Goal: Navigation & Orientation: Find specific page/section

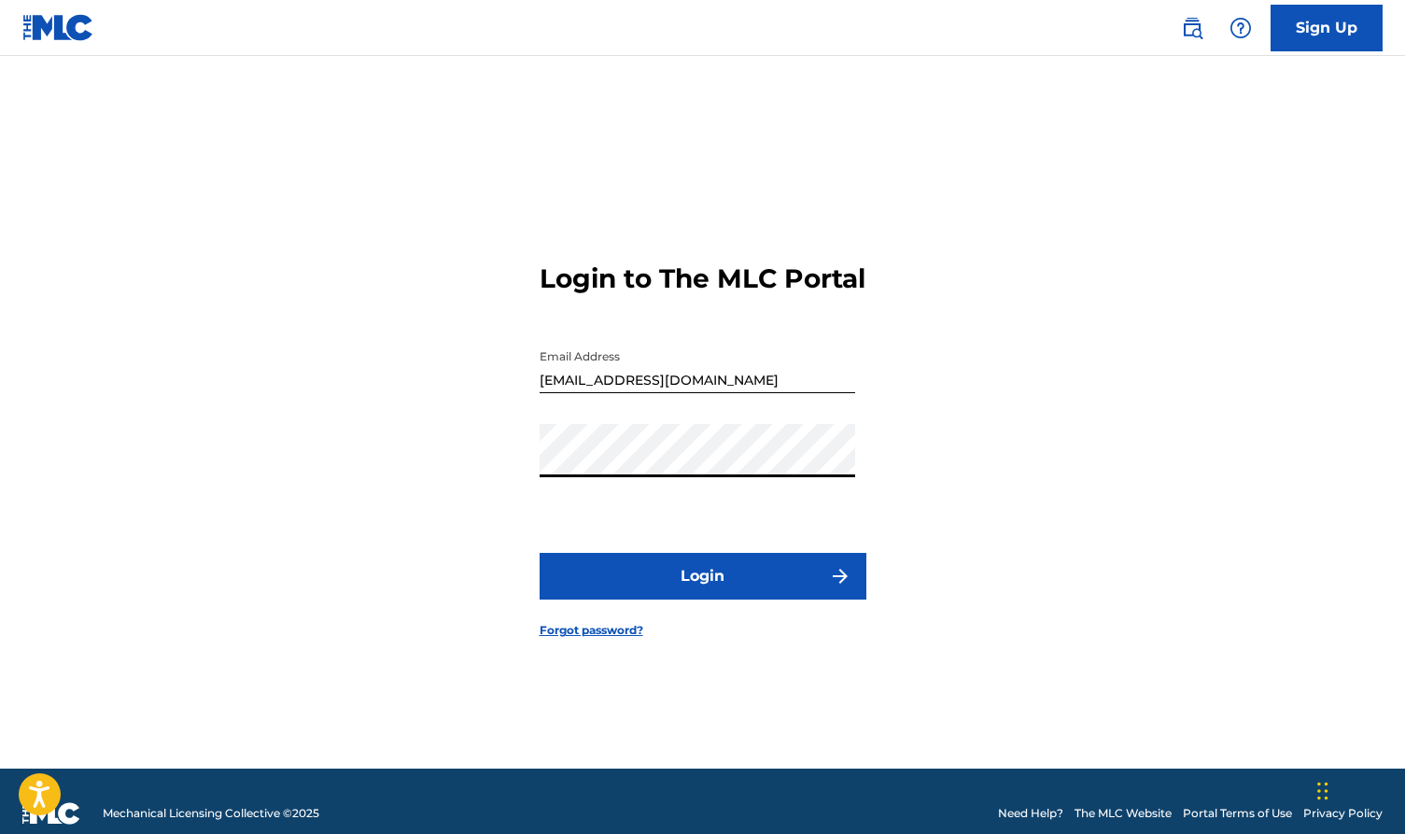
click at [659, 592] on button "Login" at bounding box center [703, 576] width 327 height 47
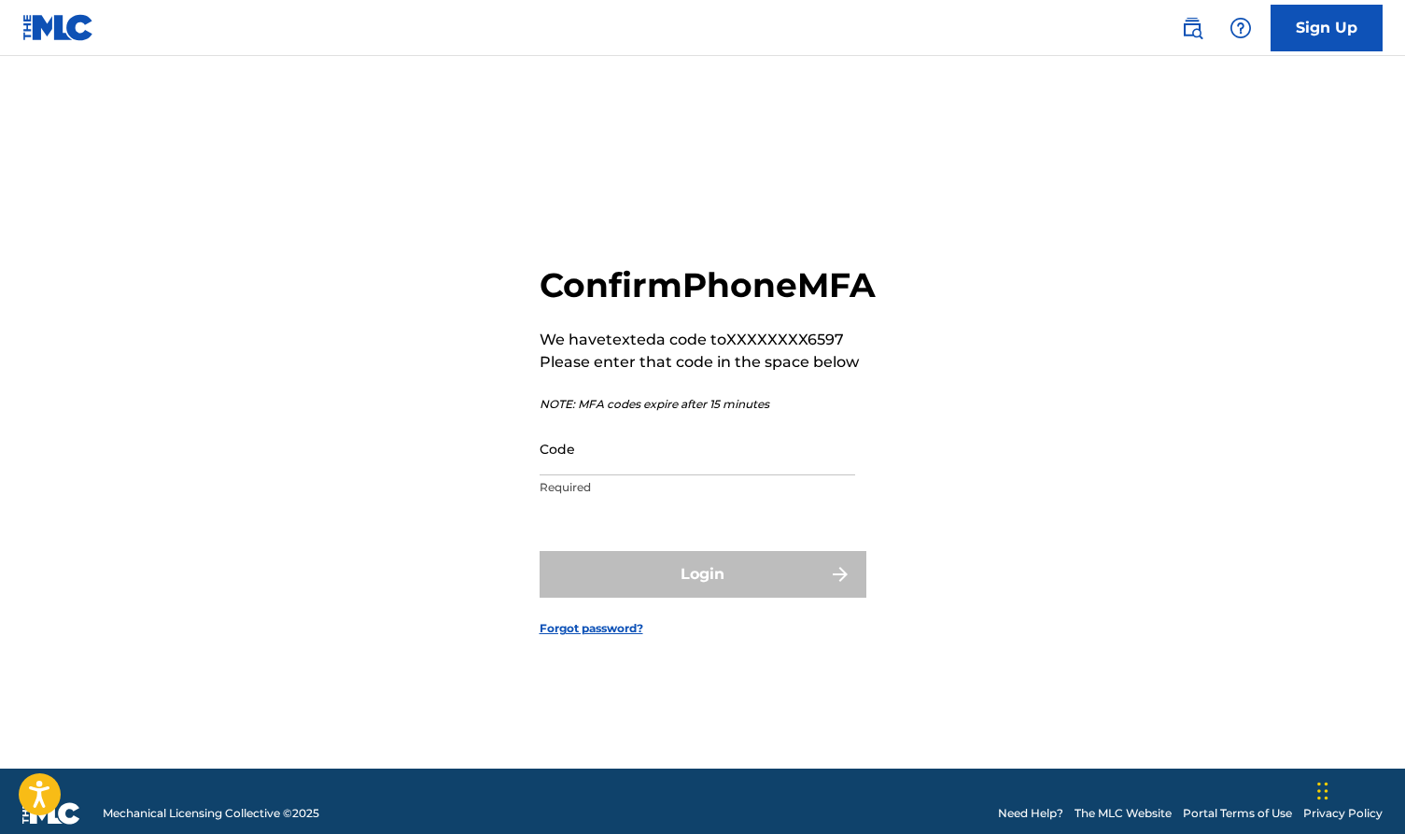
click at [592, 475] on input "Code" at bounding box center [698, 448] width 316 height 53
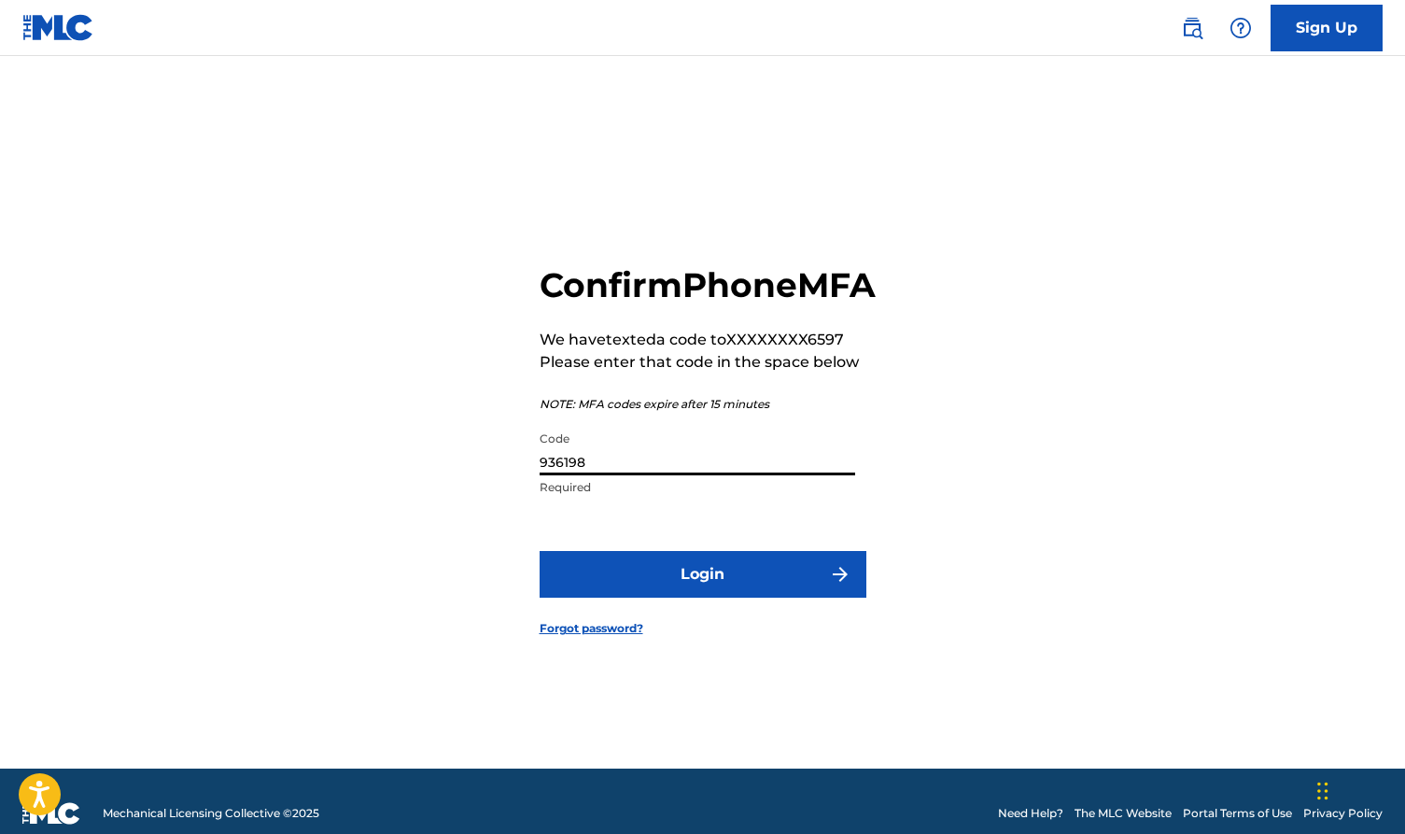
type input "936198"
click at [681, 596] on button "Login" at bounding box center [703, 574] width 327 height 47
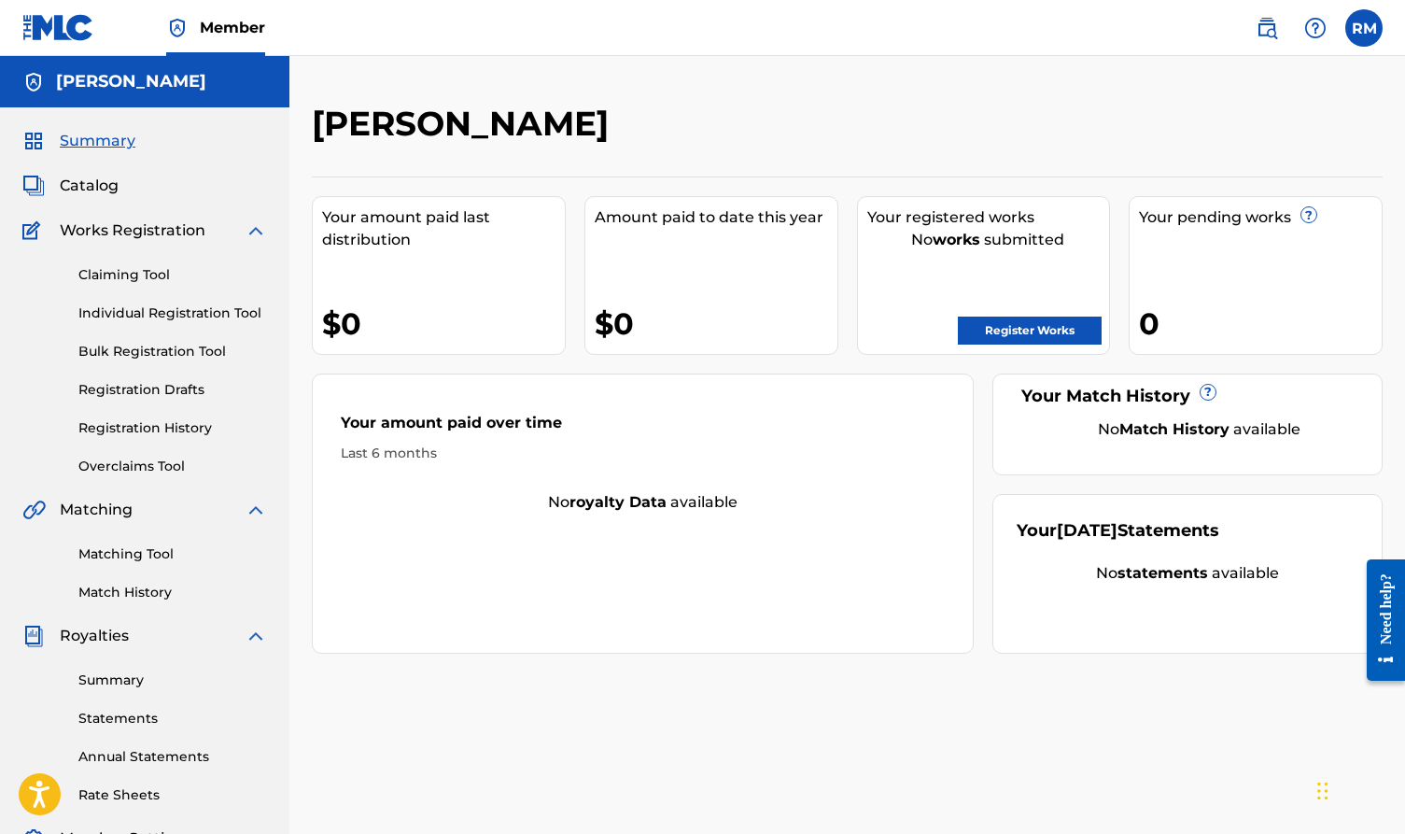
click at [101, 179] on span "Catalog" at bounding box center [89, 186] width 59 height 22
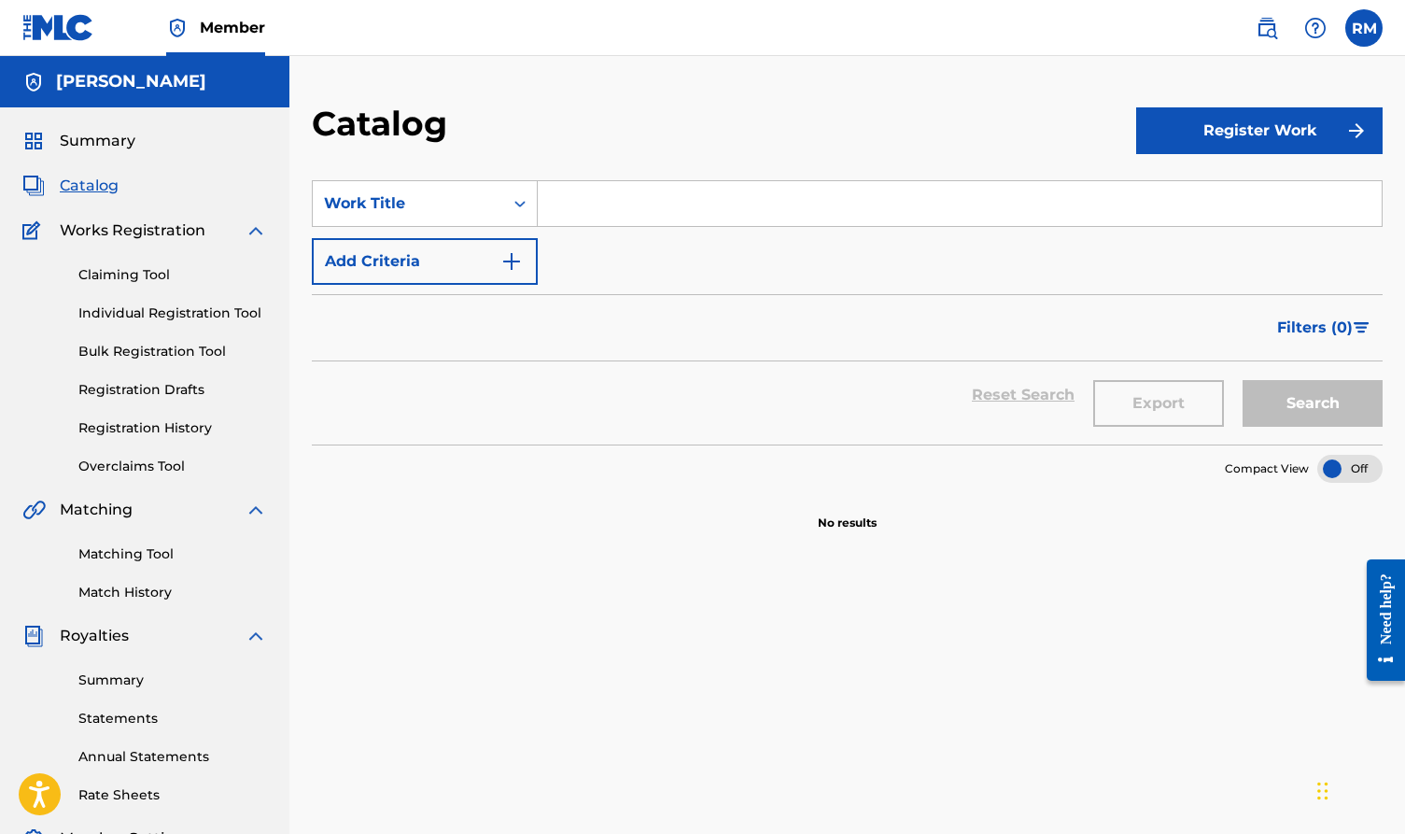
click at [134, 350] on link "Bulk Registration Tool" at bounding box center [172, 352] width 189 height 20
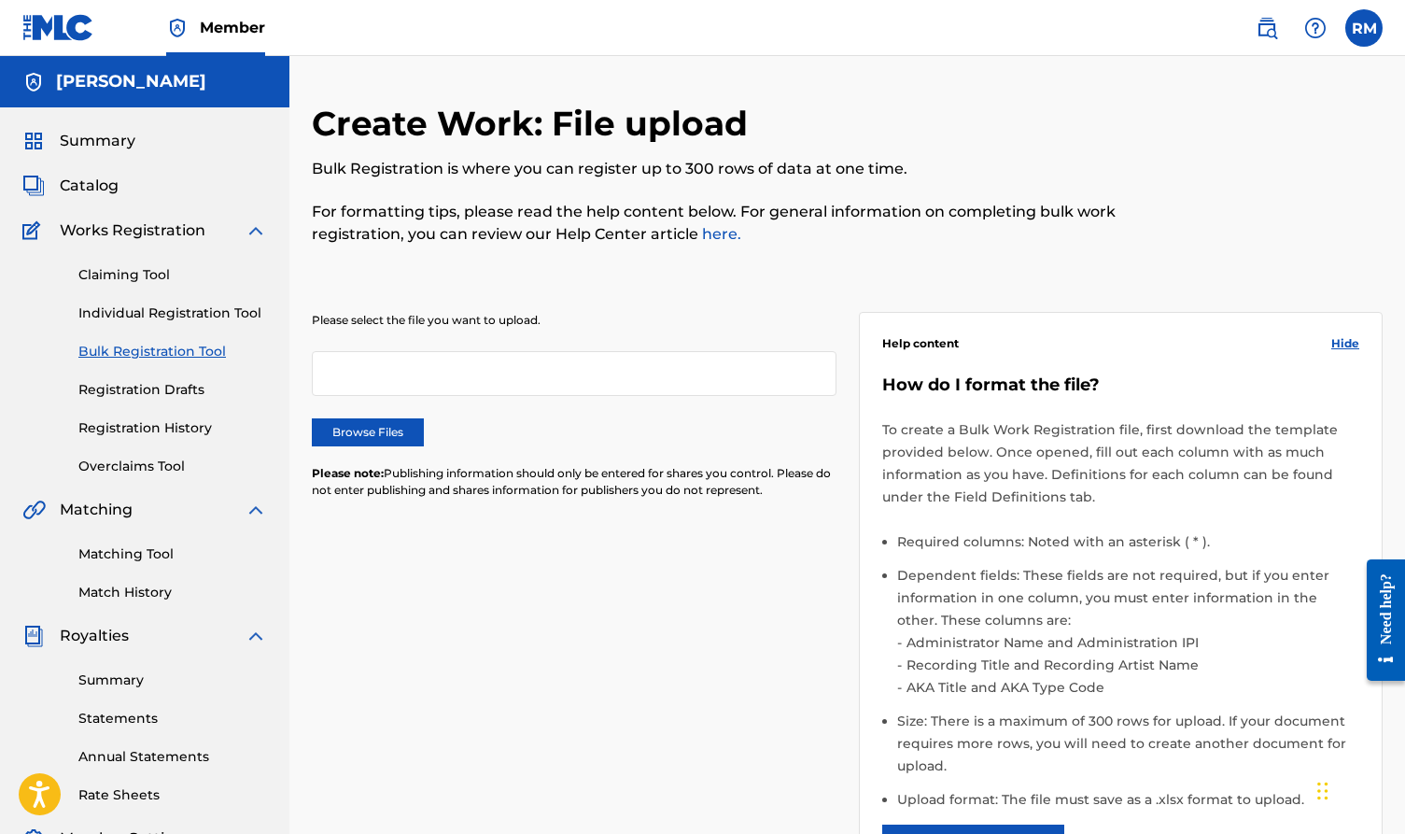
click at [131, 385] on link "Registration Drafts" at bounding box center [172, 390] width 189 height 20
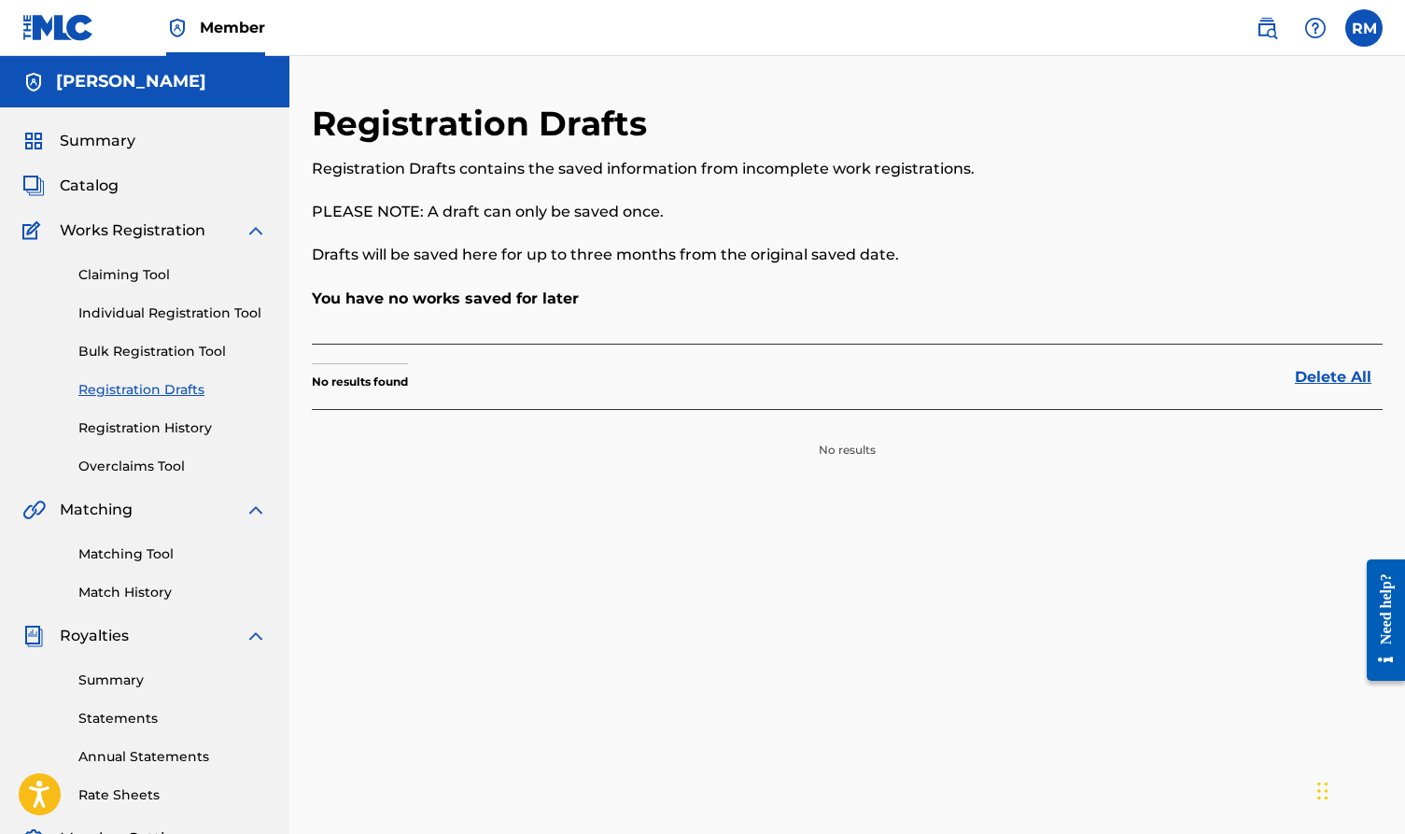
click at [129, 423] on link "Registration History" at bounding box center [172, 428] width 189 height 20
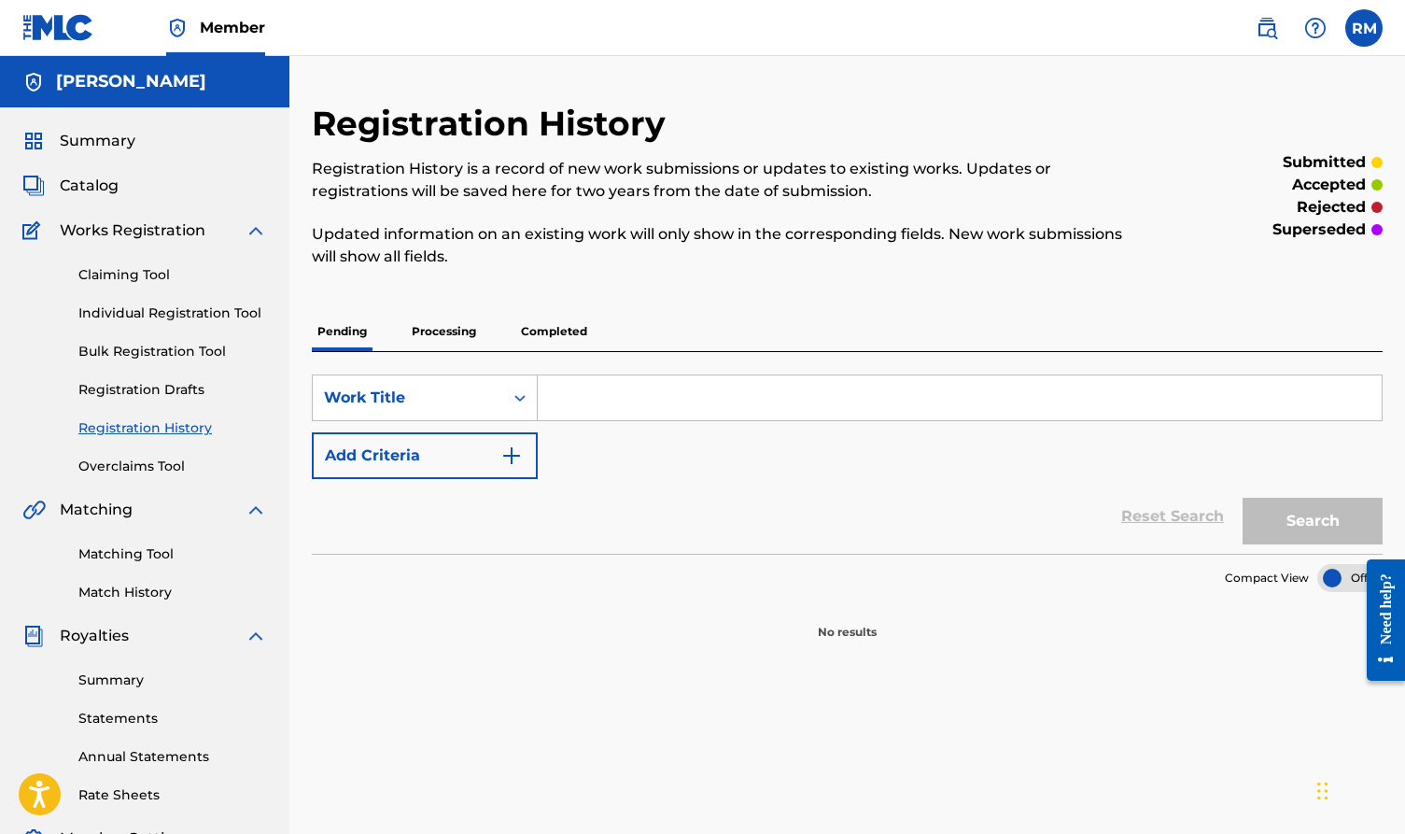
click at [139, 466] on link "Overclaims Tool" at bounding box center [172, 466] width 189 height 20
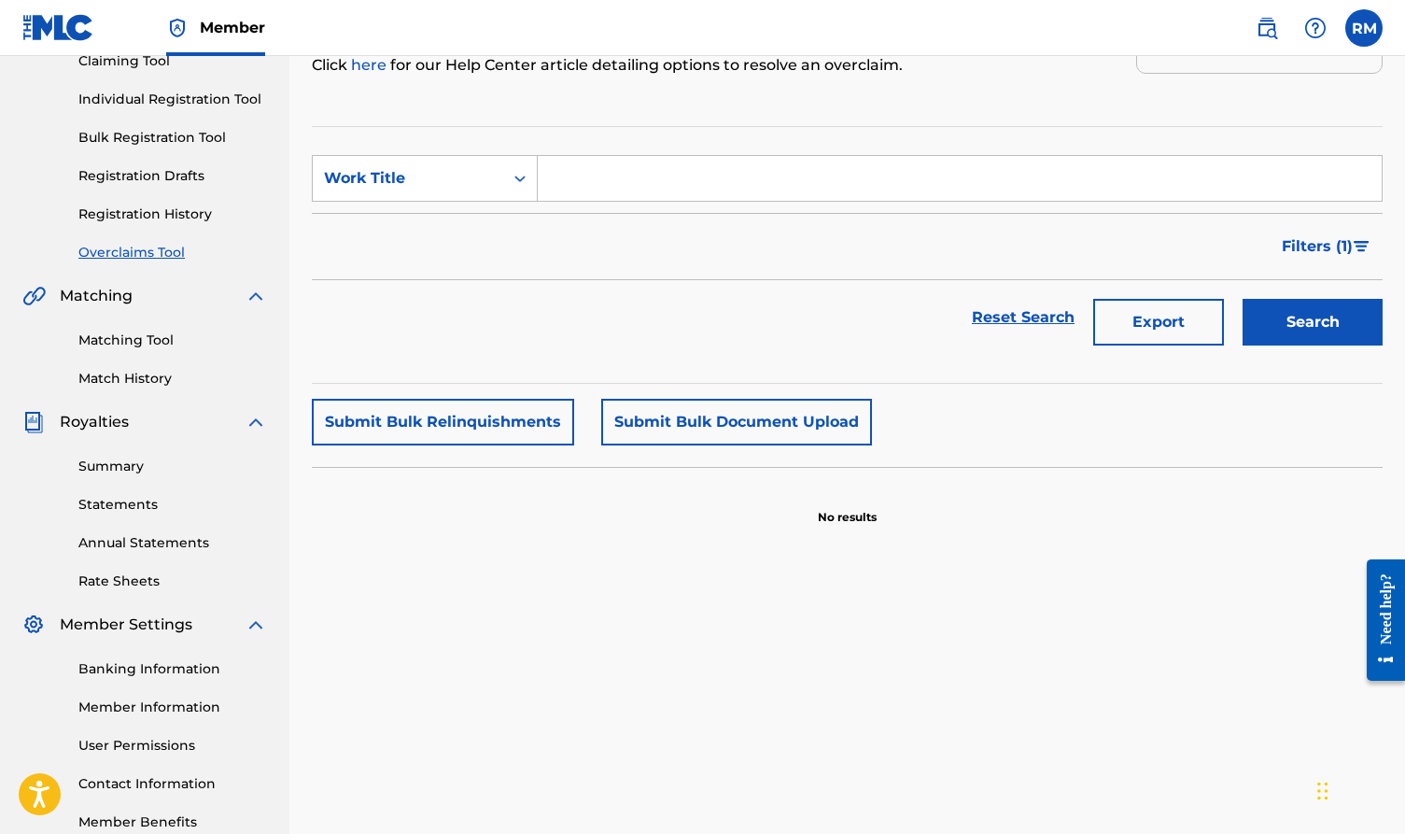
scroll to position [220, 0]
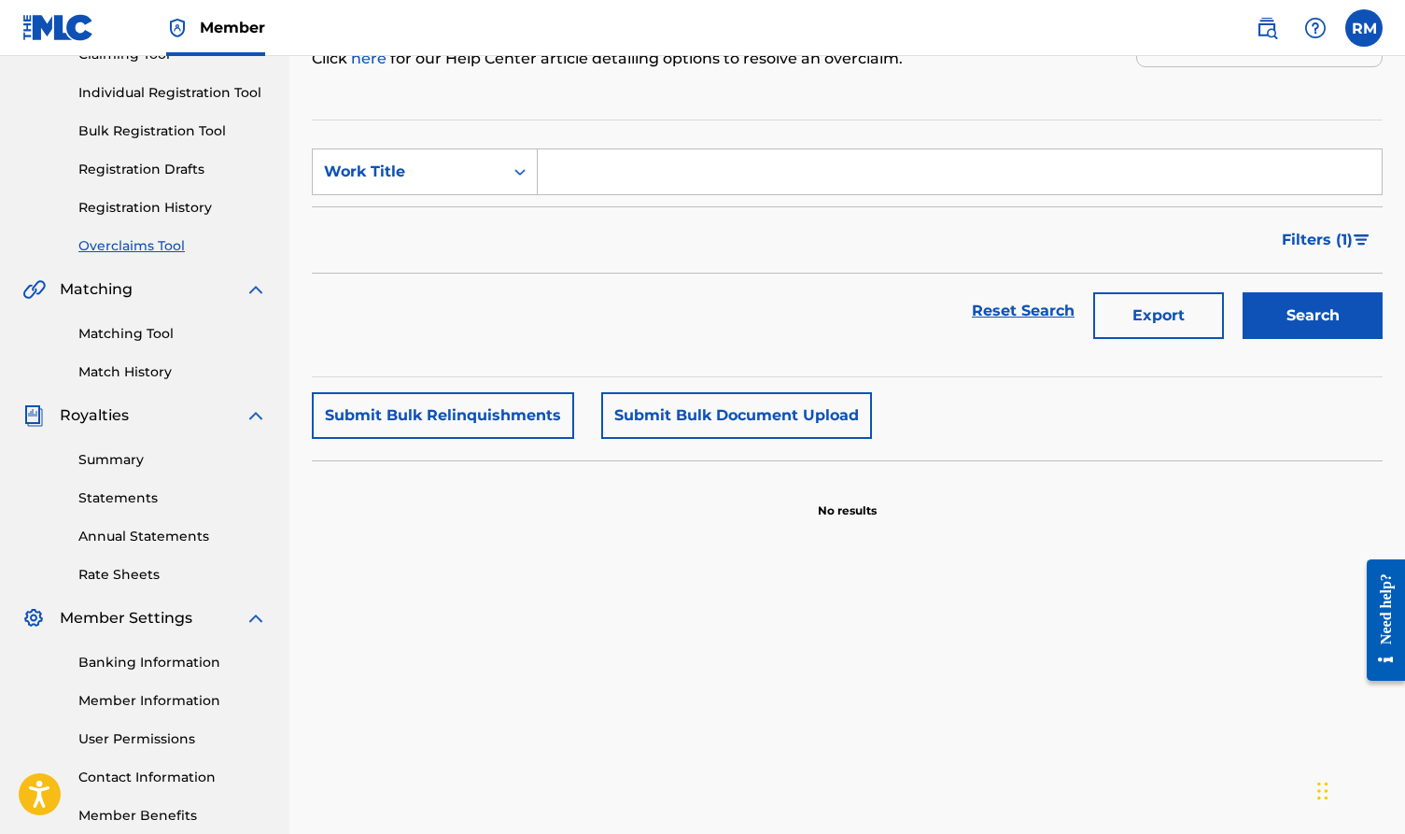
click at [93, 455] on link "Summary" at bounding box center [172, 460] width 189 height 20
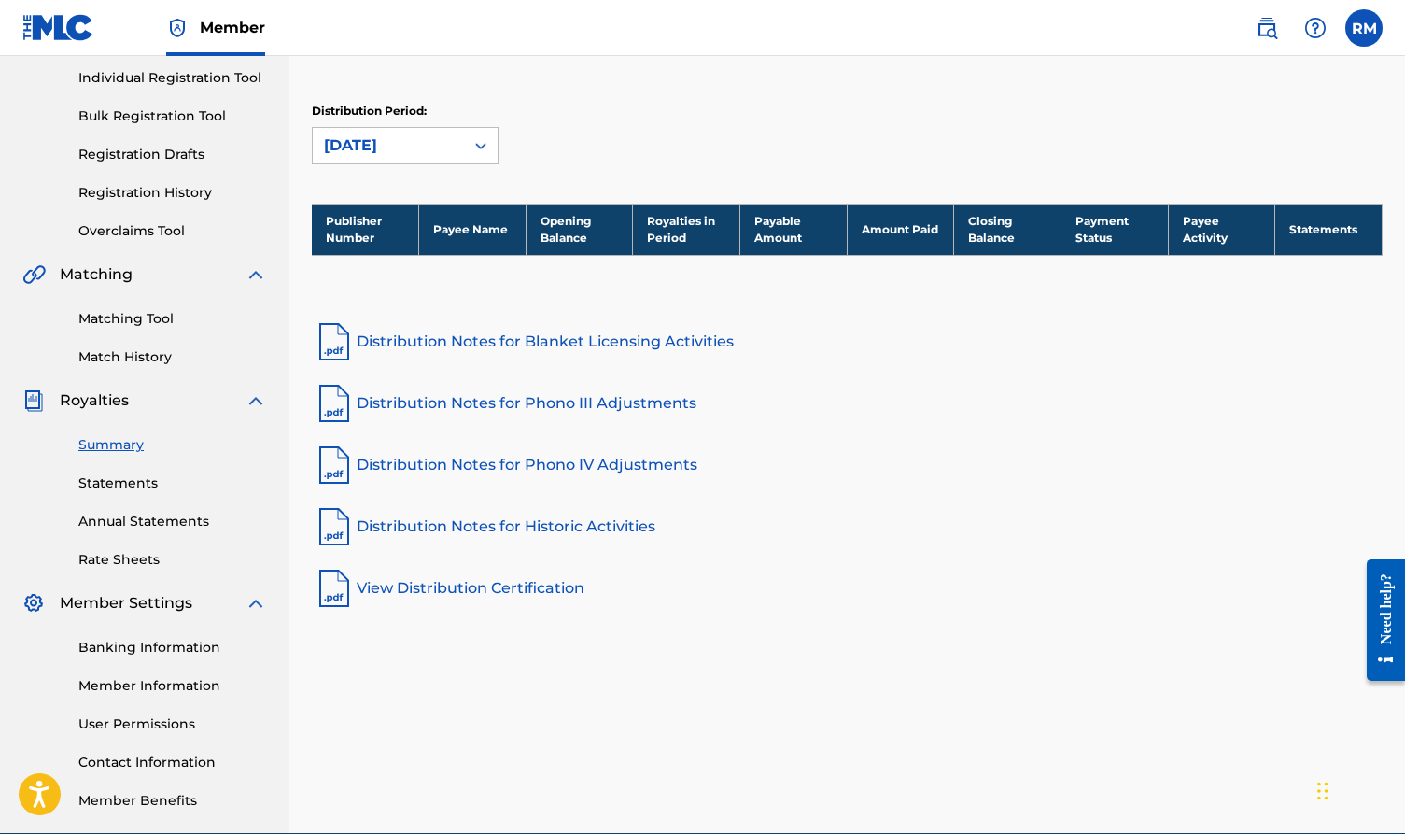
scroll to position [238, 0]
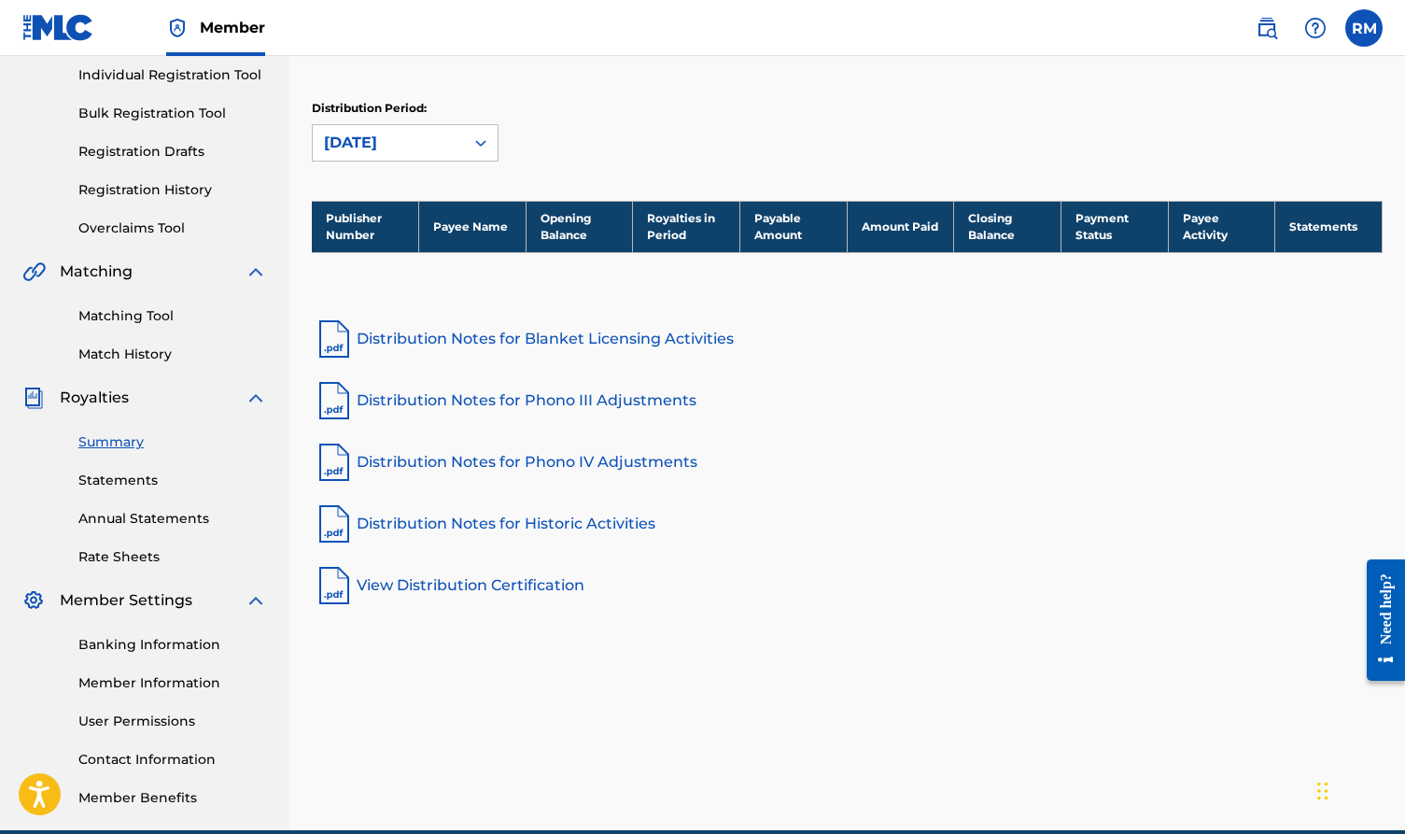
click at [133, 481] on link "Statements" at bounding box center [172, 480] width 189 height 20
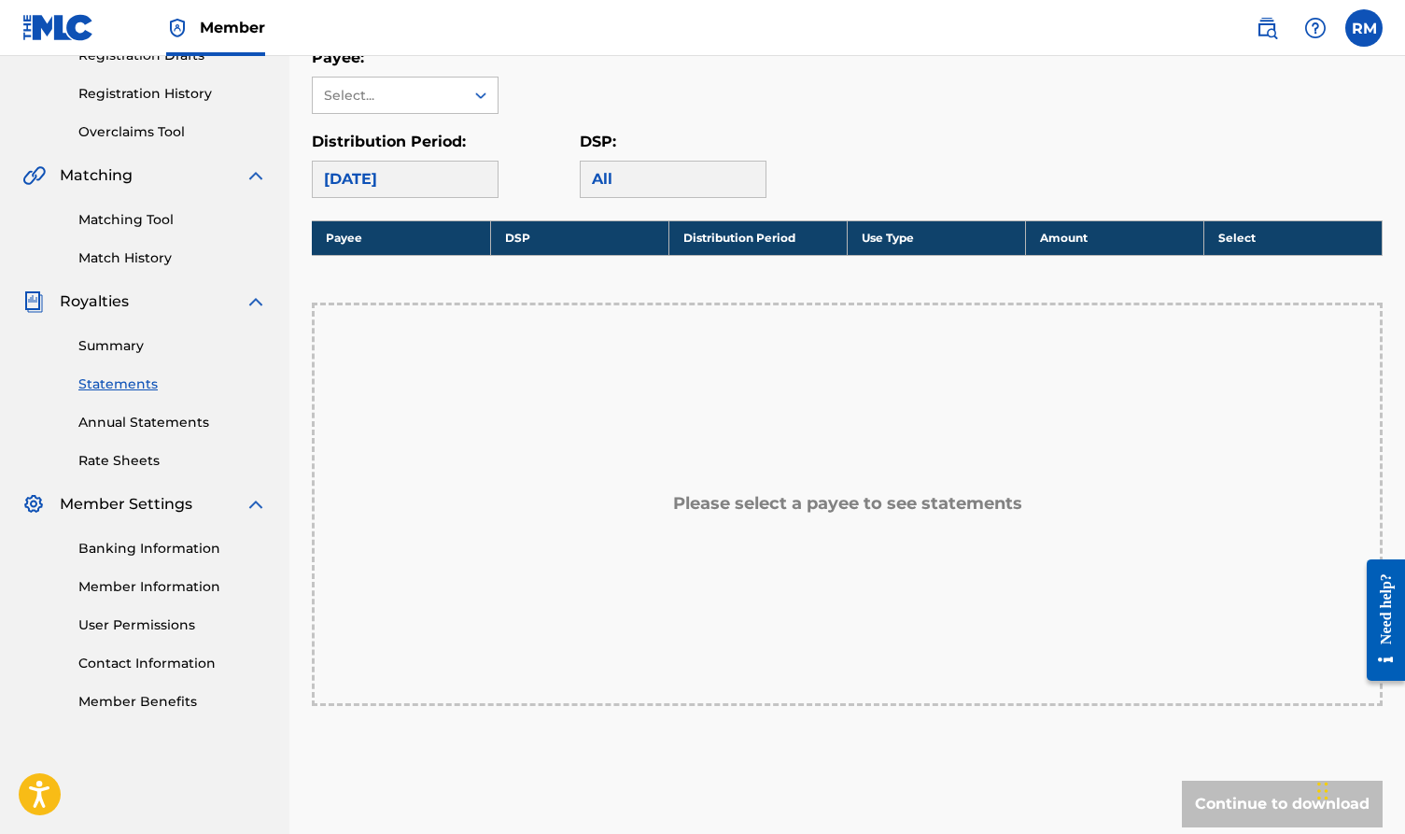
scroll to position [364, 0]
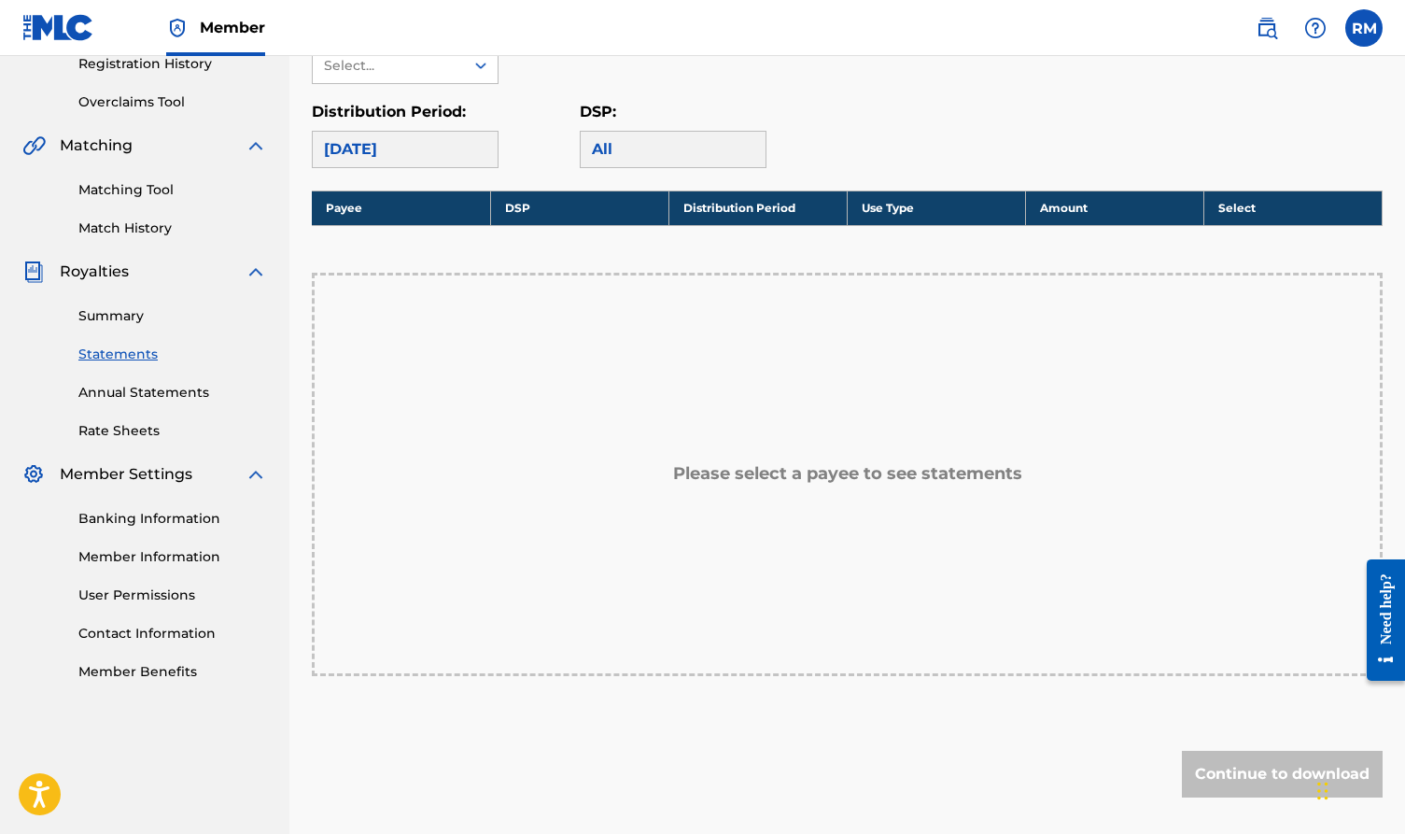
click at [130, 520] on link "Banking Information" at bounding box center [172, 519] width 189 height 20
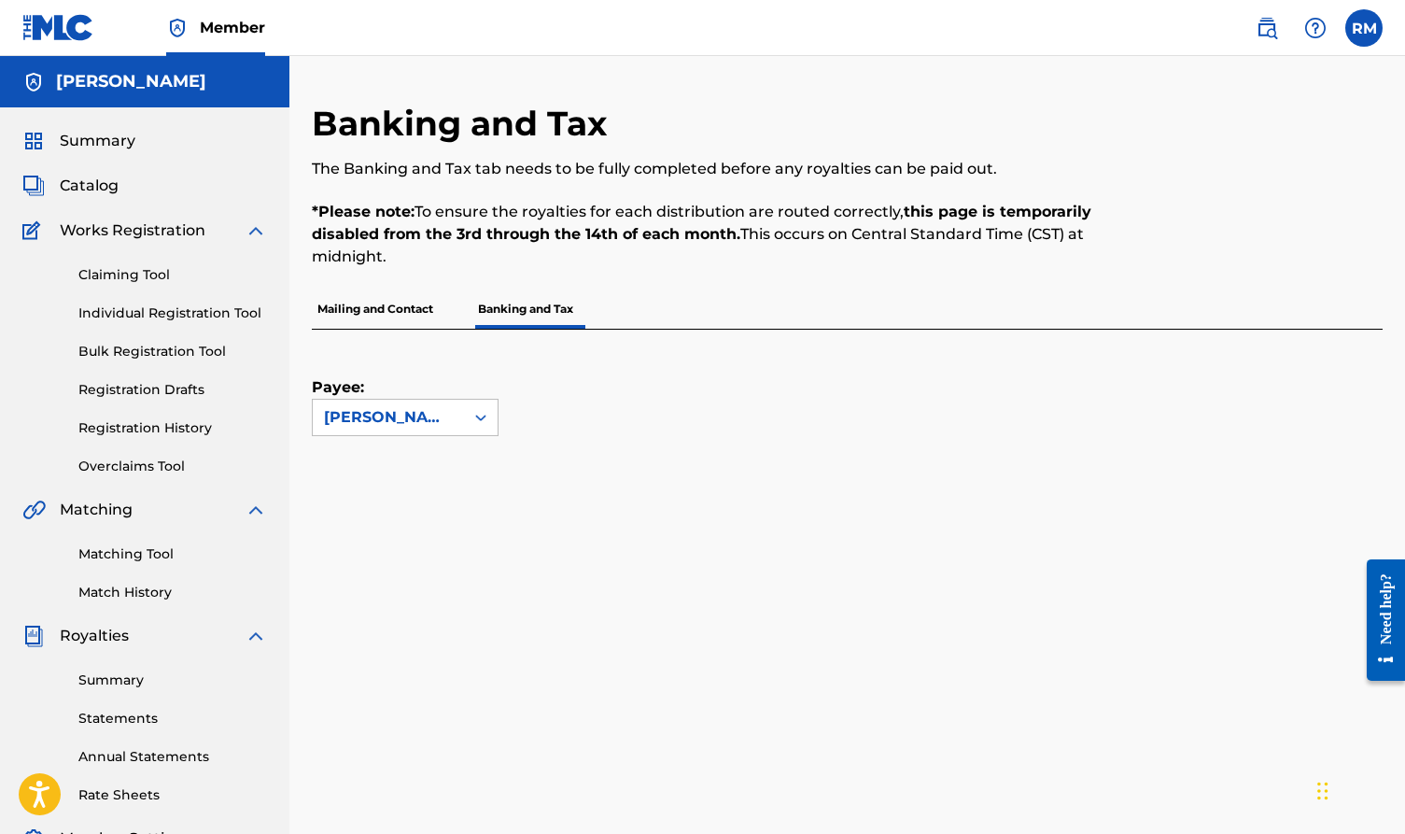
click at [156, 429] on link "Registration History" at bounding box center [172, 428] width 189 height 20
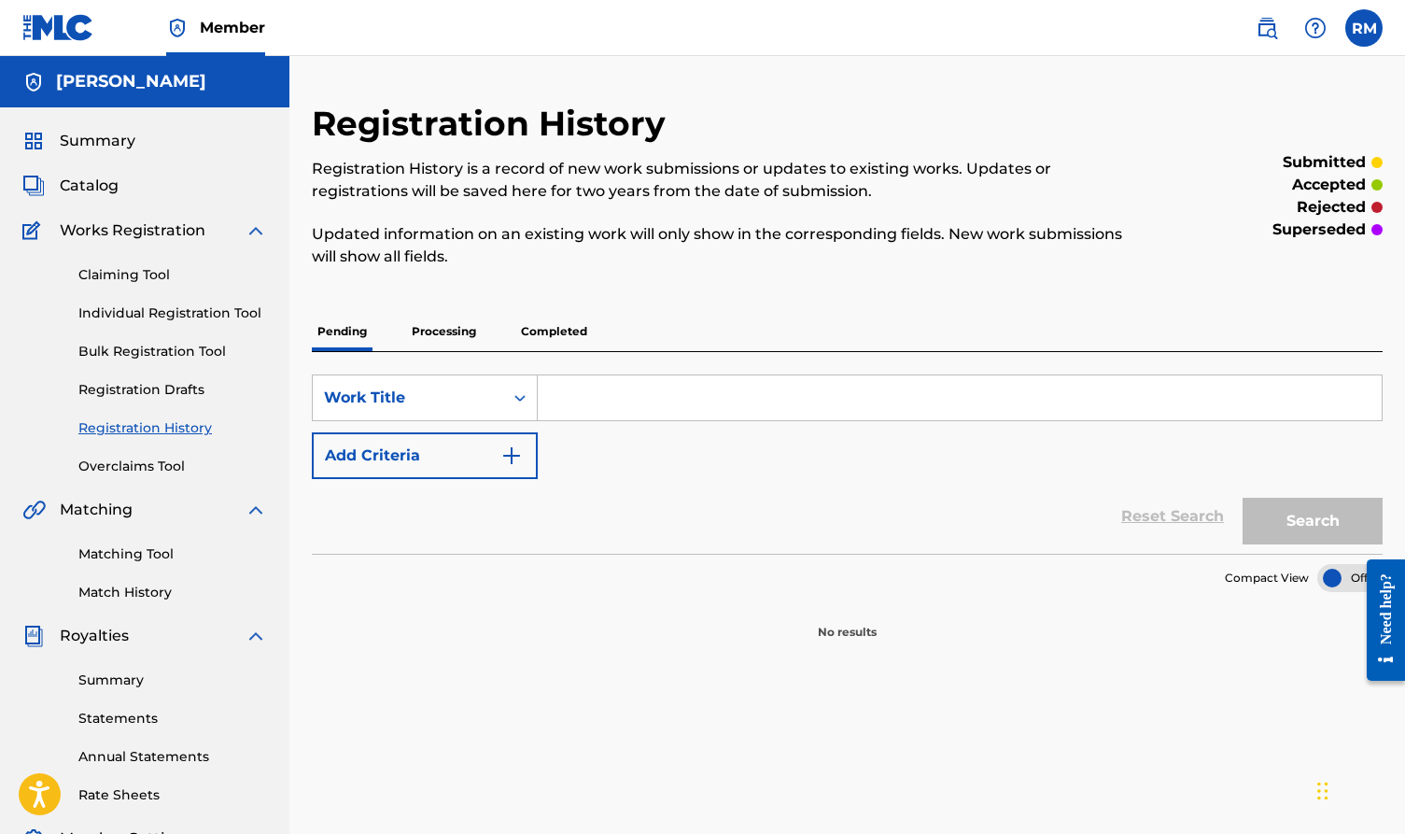
click at [78, 128] on div "Summary Catalog Works Registration Claiming Tool Individual Registration Tool B…" at bounding box center [144, 587] width 289 height 961
click at [75, 136] on span "Summary" at bounding box center [98, 141] width 76 height 22
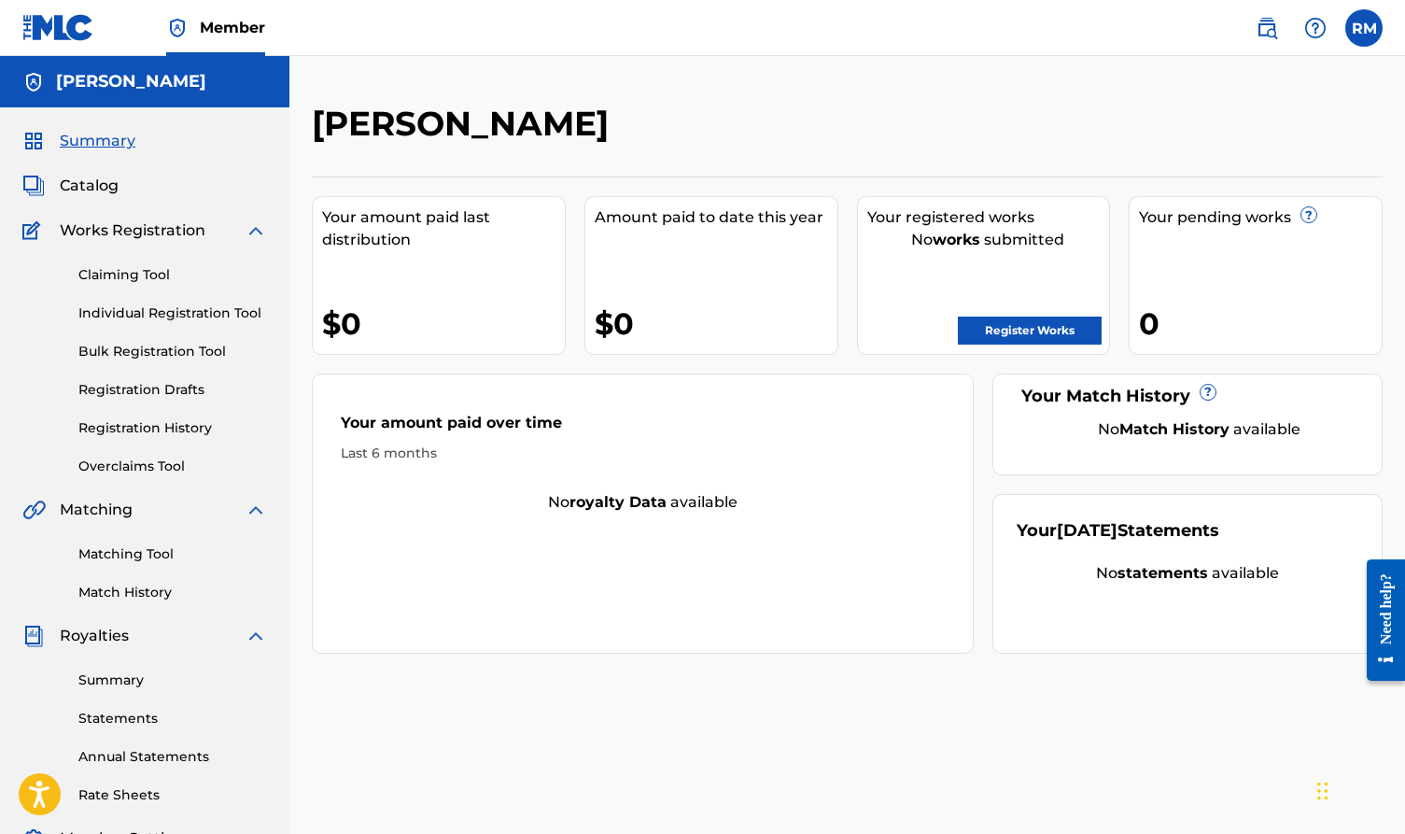
click at [1321, 30] on img at bounding box center [1315, 28] width 22 height 22
click at [1266, 25] on img at bounding box center [1267, 28] width 22 height 22
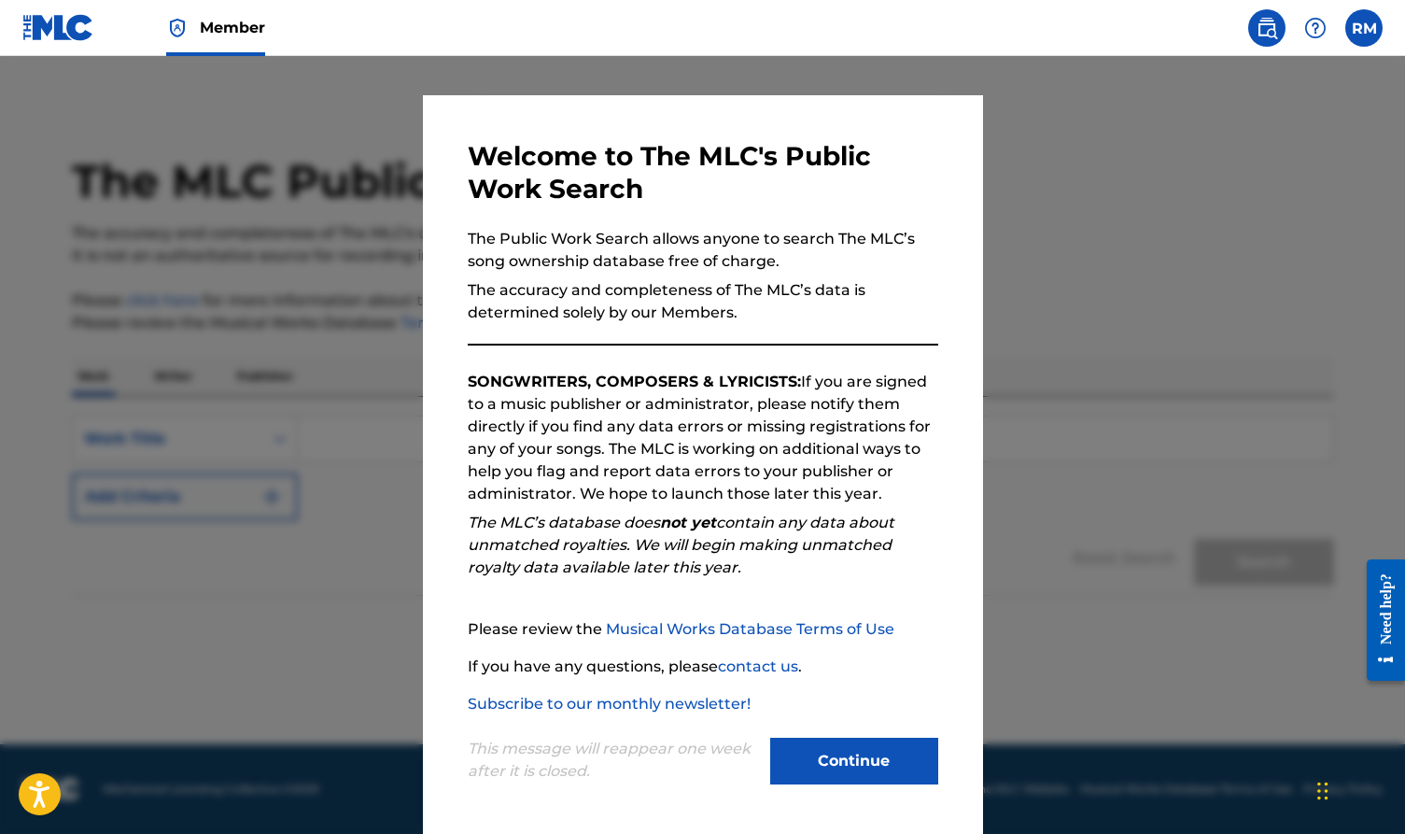
scroll to position [21, 0]
click at [1123, 266] on div at bounding box center [702, 473] width 1405 height 834
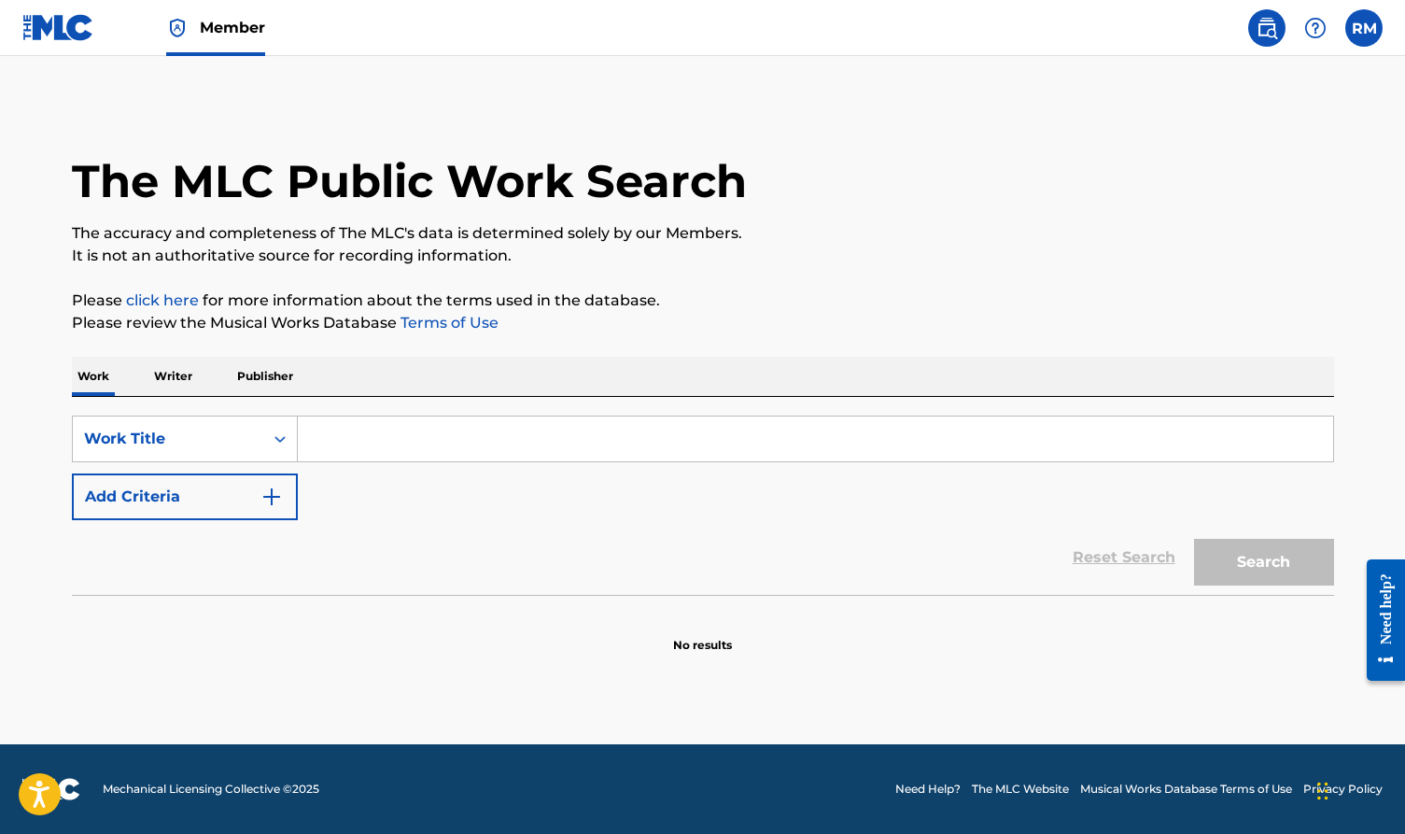
click at [1311, 26] on img at bounding box center [1315, 28] width 22 height 22
click at [1296, 77] on link "Contact us" at bounding box center [1315, 78] width 159 height 45
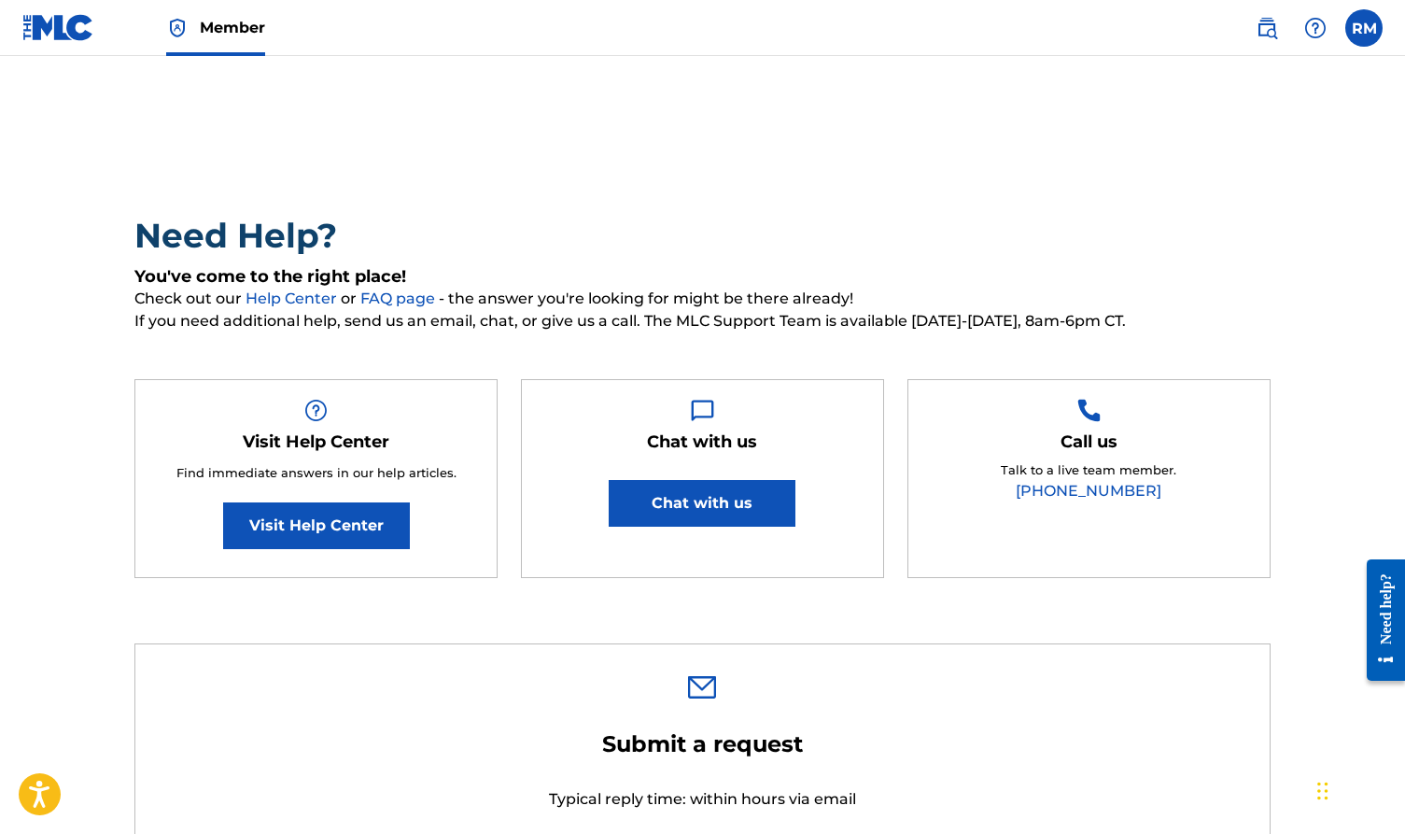
click at [1366, 23] on label at bounding box center [1363, 27] width 37 height 37
click at [1364, 28] on input "RM [PERSON_NAME] [EMAIL_ADDRESS][DOMAIN_NAME] Notification Preferences Profile …" at bounding box center [1364, 28] width 0 height 0
click at [1190, 268] on p "Log out" at bounding box center [1183, 264] width 44 height 17
click at [1364, 28] on input "RM [PERSON_NAME] [EMAIL_ADDRESS][DOMAIN_NAME] Notification Preferences Profile …" at bounding box center [1364, 28] width 0 height 0
